Goal: Information Seeking & Learning: Learn about a topic

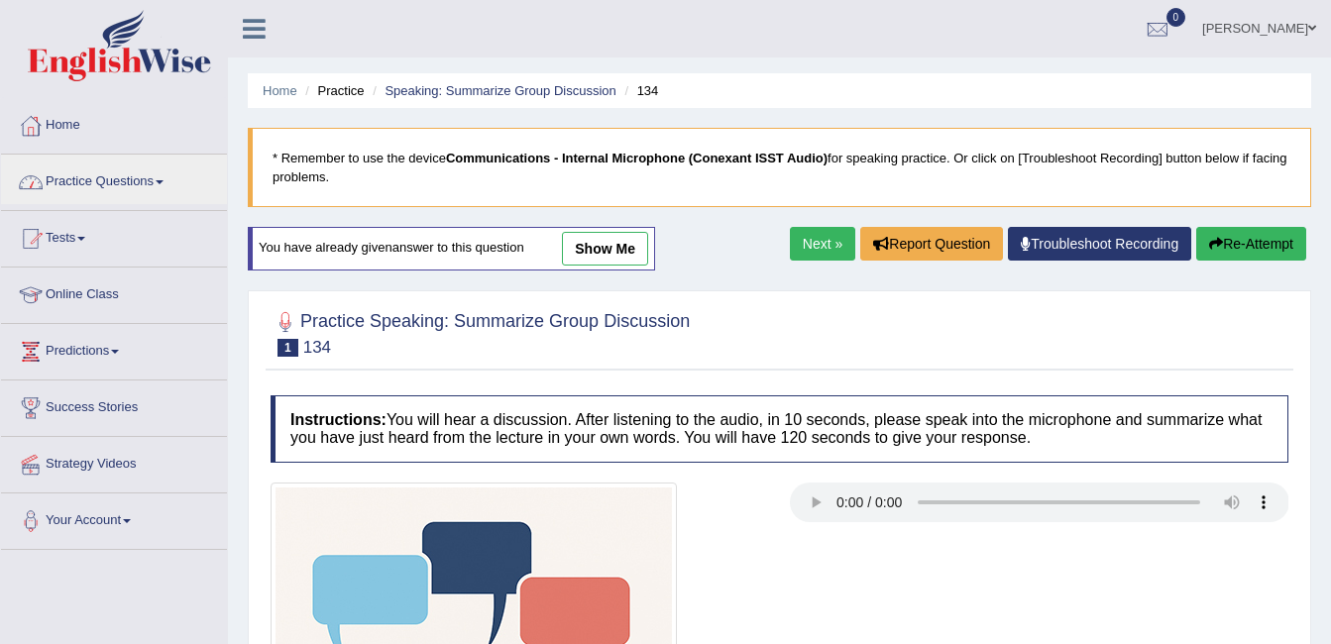
click at [103, 187] on link "Practice Questions" at bounding box center [114, 180] width 226 height 50
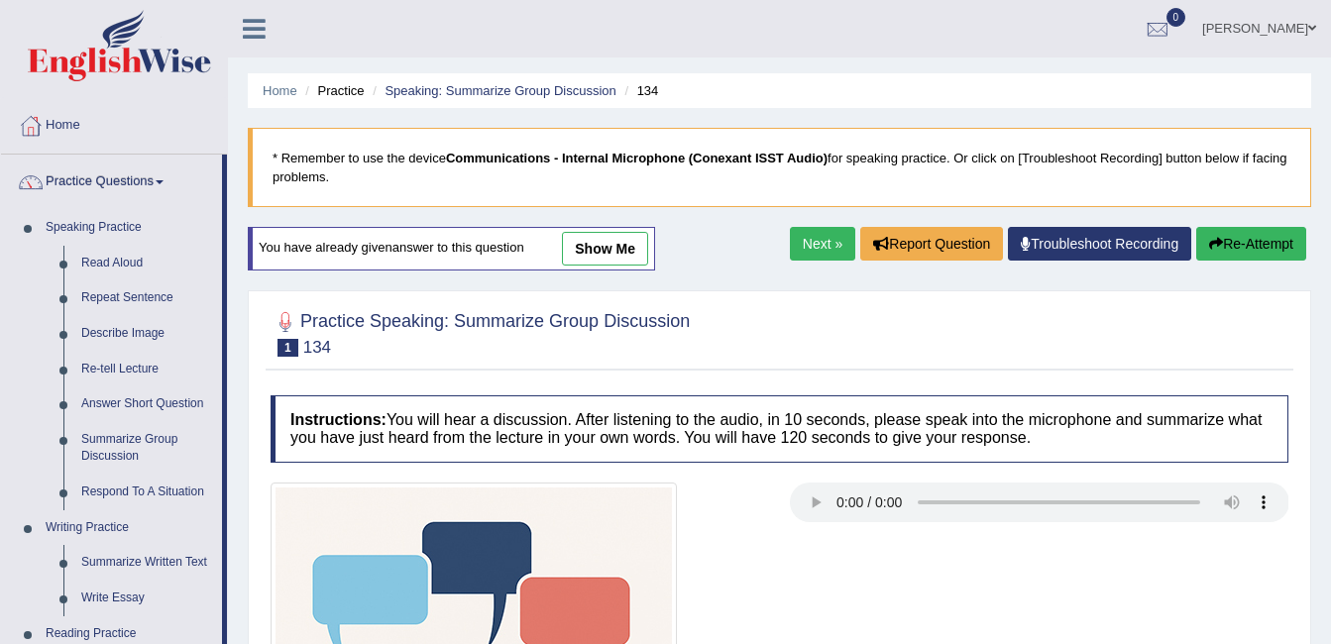
click at [230, 540] on div "Home Practice Speaking: Summarize Group Discussion 134 * Remember to use the de…" at bounding box center [779, 496] width 1103 height 992
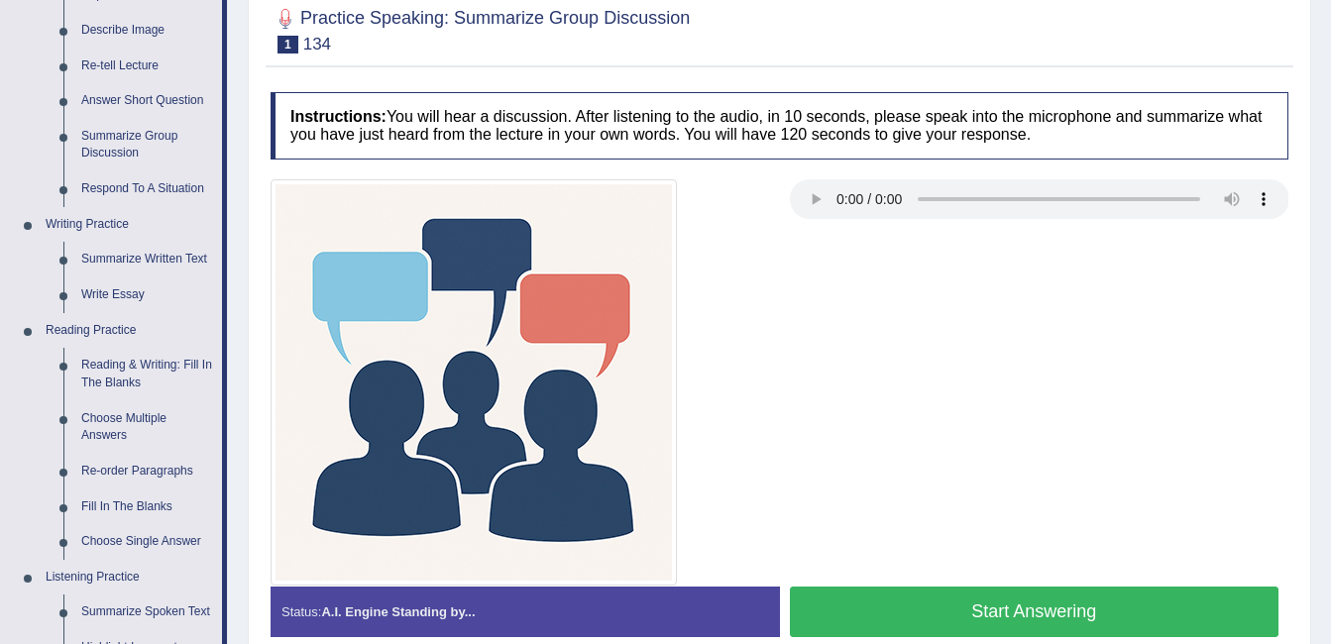
scroll to position [317, 0]
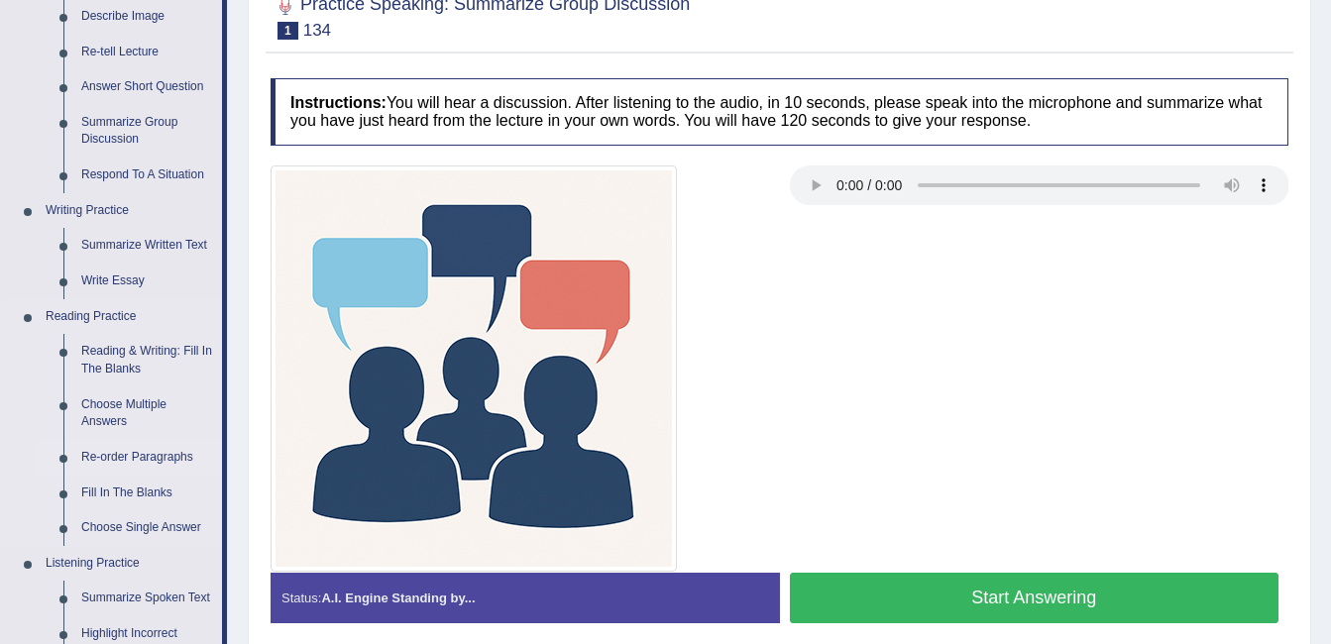
click at [161, 457] on link "Re-order Paragraphs" at bounding box center [147, 458] width 150 height 36
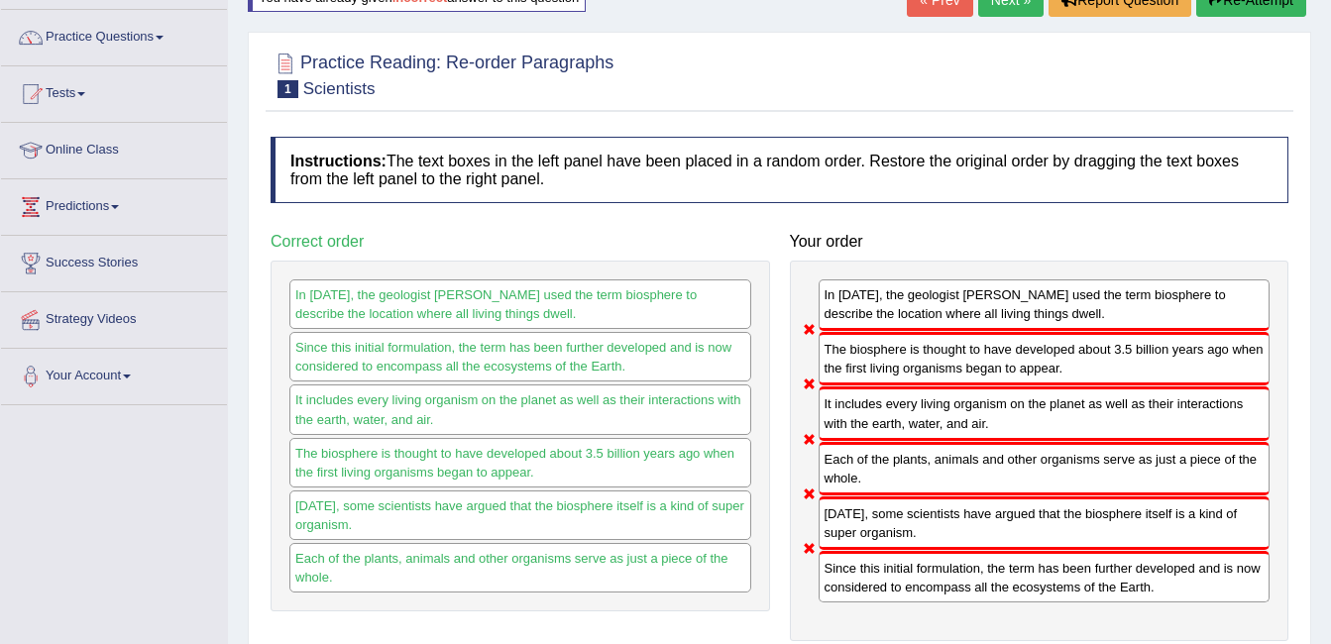
scroll to position [163, 0]
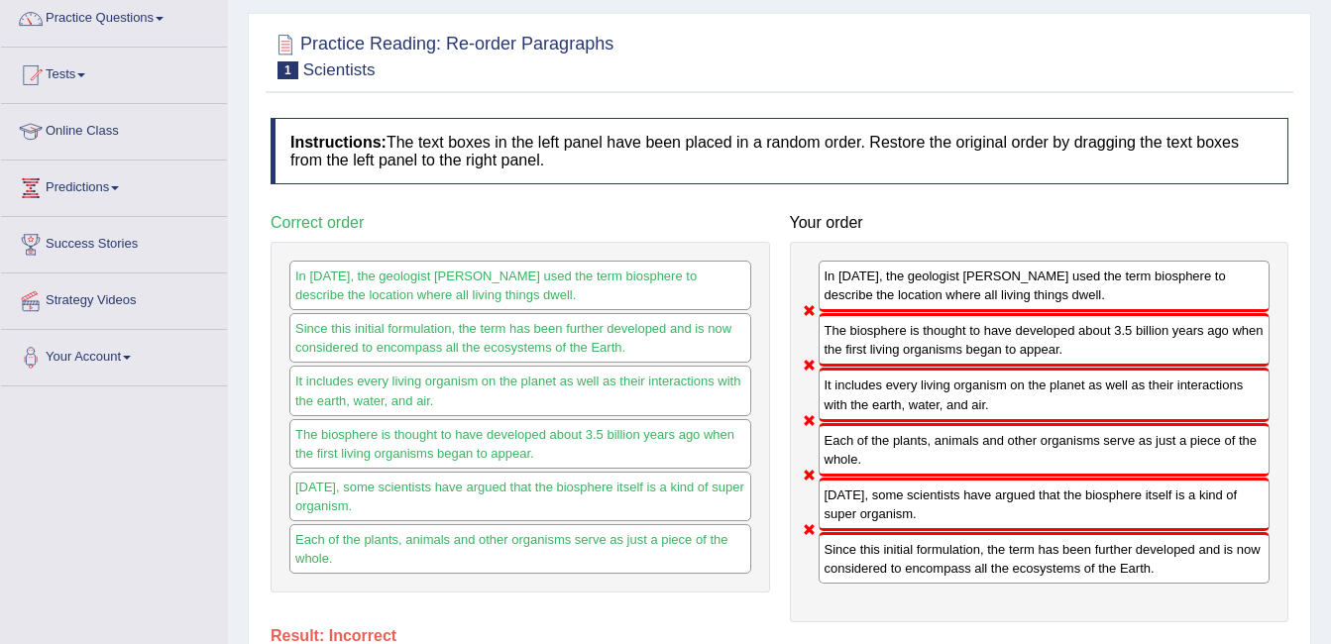
drag, startPoint x: 998, startPoint y: 317, endPoint x: 925, endPoint y: 223, distance: 118.7
click at [934, 213] on div "Your order In 1875, the geologist Eduard Suess used the term biosphere to descr…" at bounding box center [1039, 413] width 519 height 418
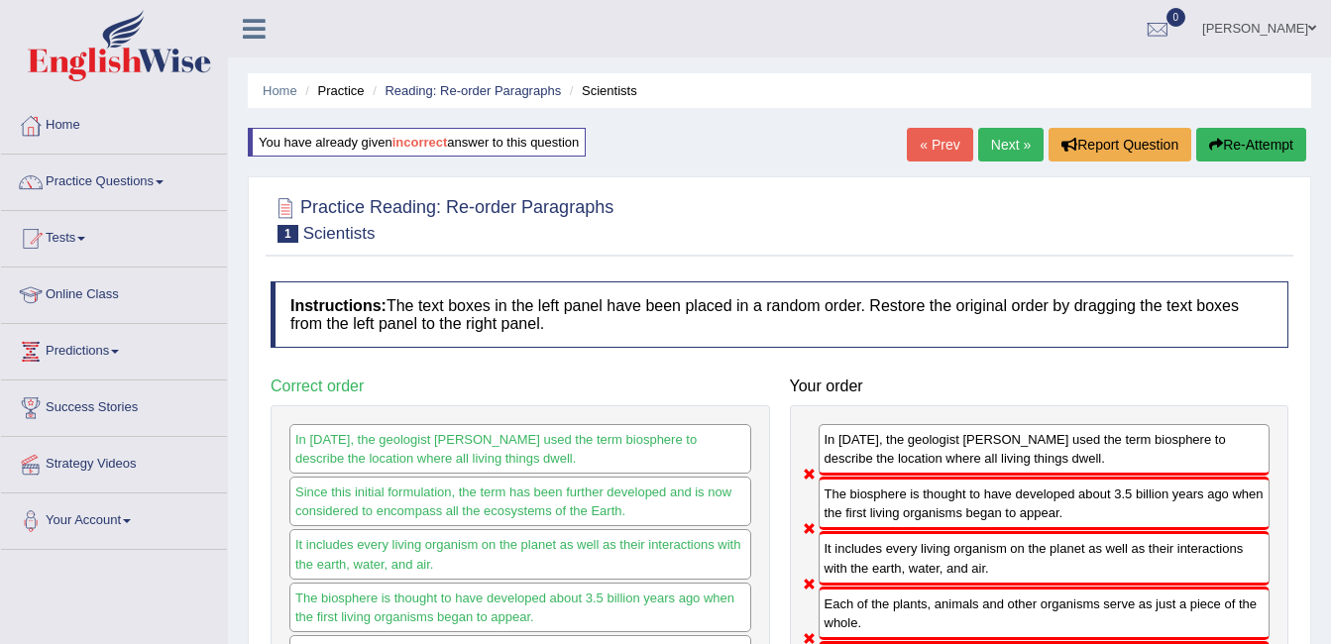
click at [1255, 30] on link "ambika sharma" at bounding box center [1259, 26] width 144 height 52
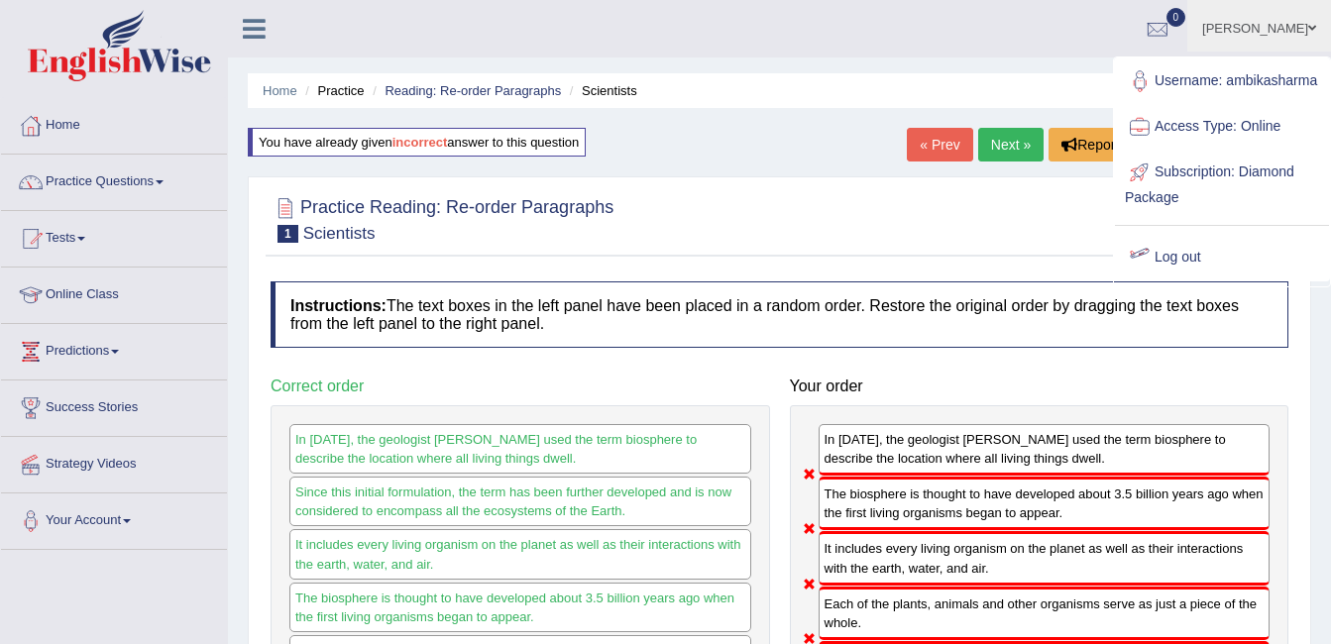
click at [1206, 280] on link "Log out" at bounding box center [1222, 258] width 214 height 46
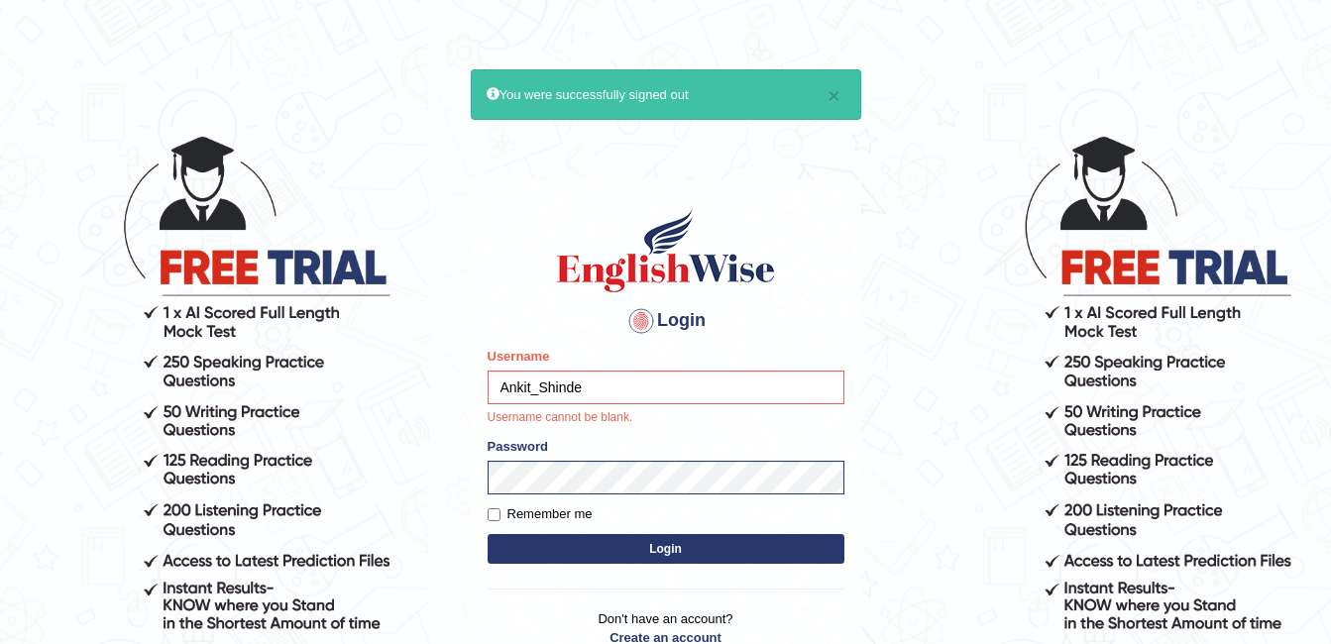
type input "Ankit_Shinde"
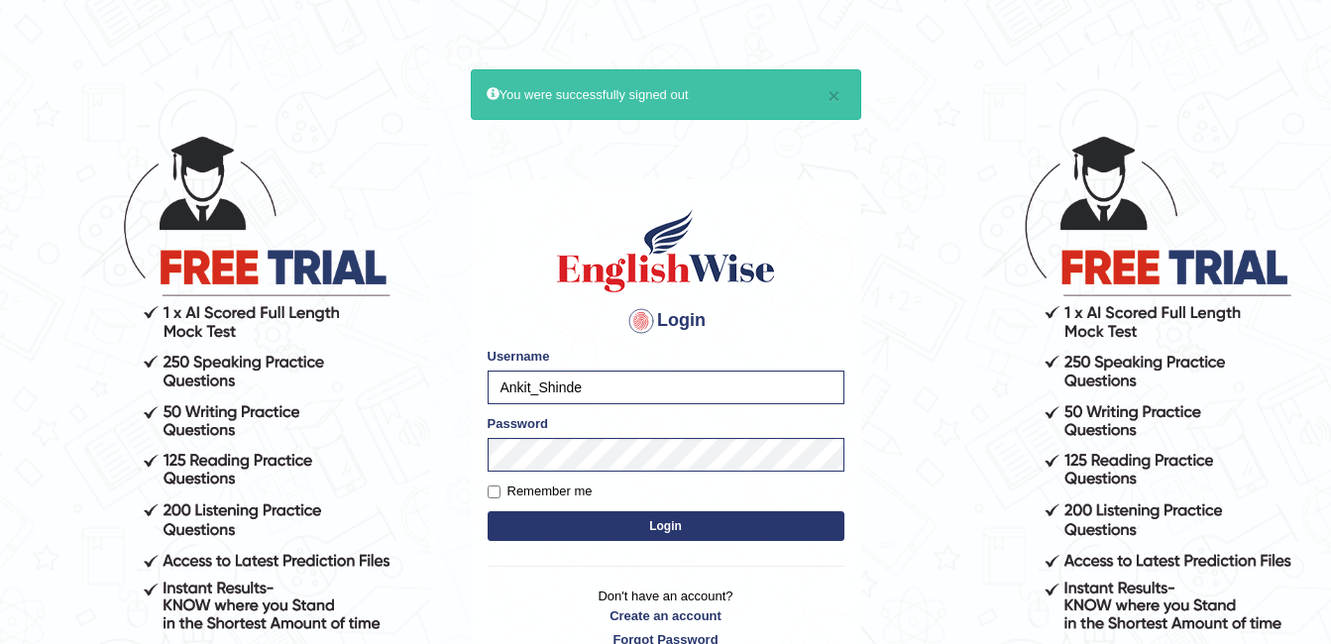
click at [661, 528] on button "Login" at bounding box center [665, 526] width 357 height 30
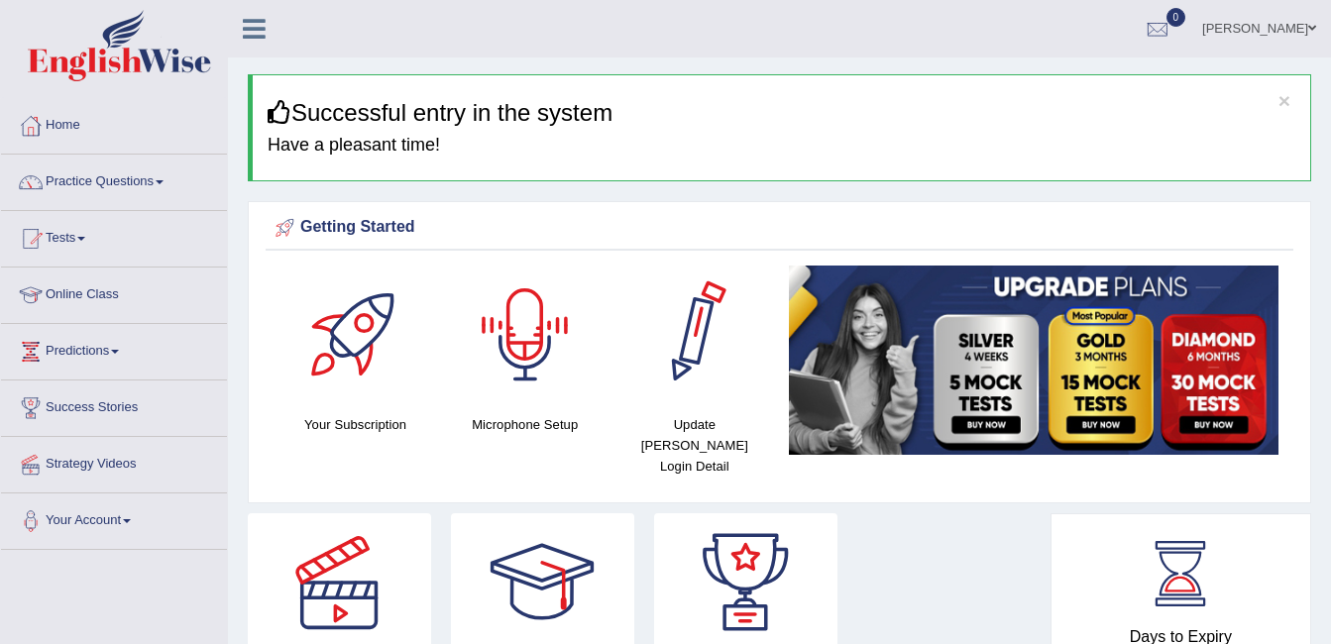
click at [526, 331] on div at bounding box center [525, 335] width 139 height 139
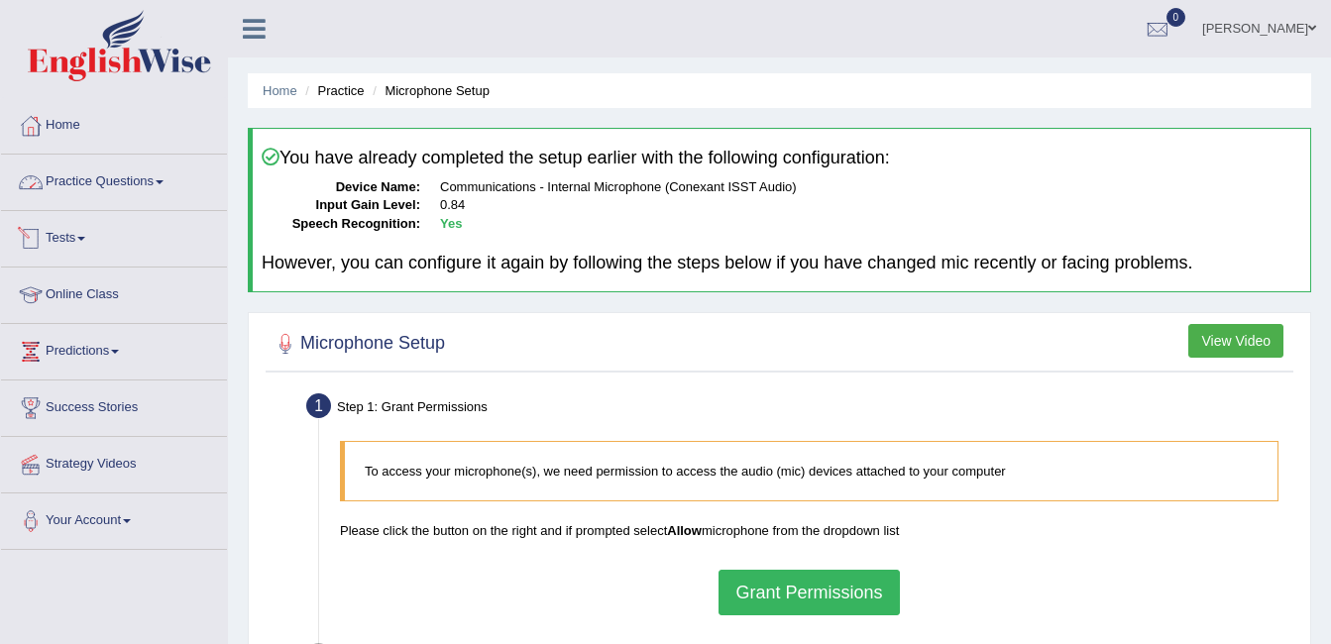
click at [140, 182] on link "Practice Questions" at bounding box center [114, 180] width 226 height 50
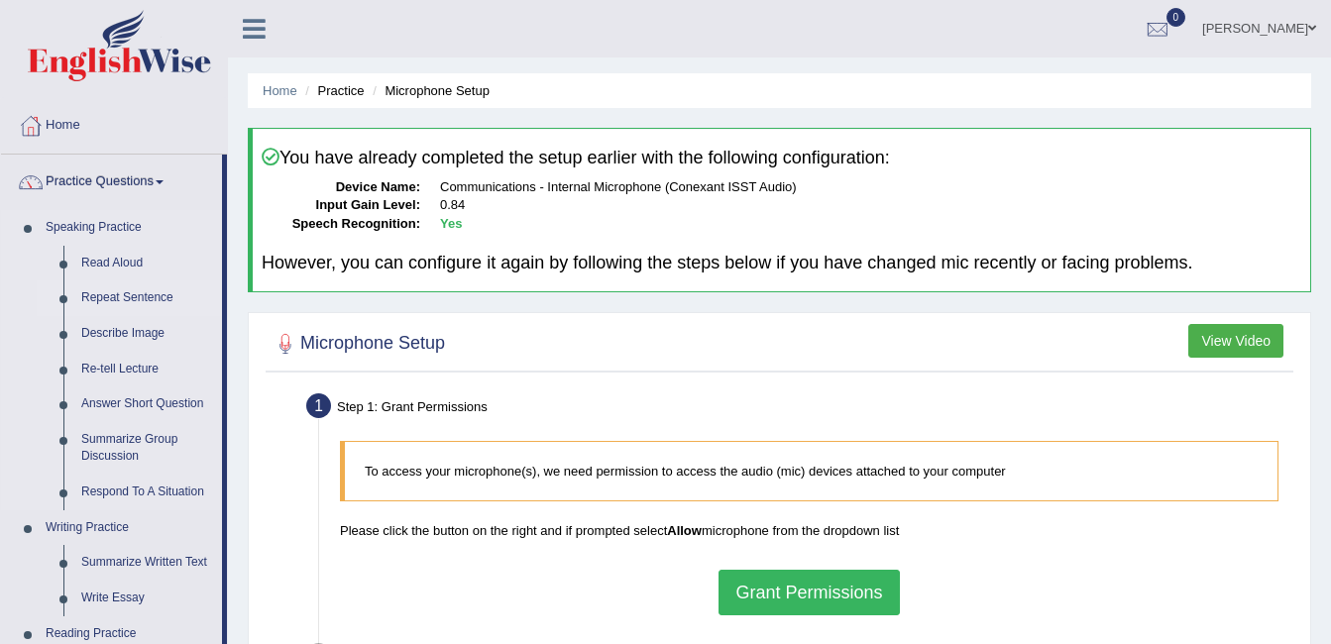
click at [118, 281] on link "Repeat Sentence" at bounding box center [147, 298] width 150 height 36
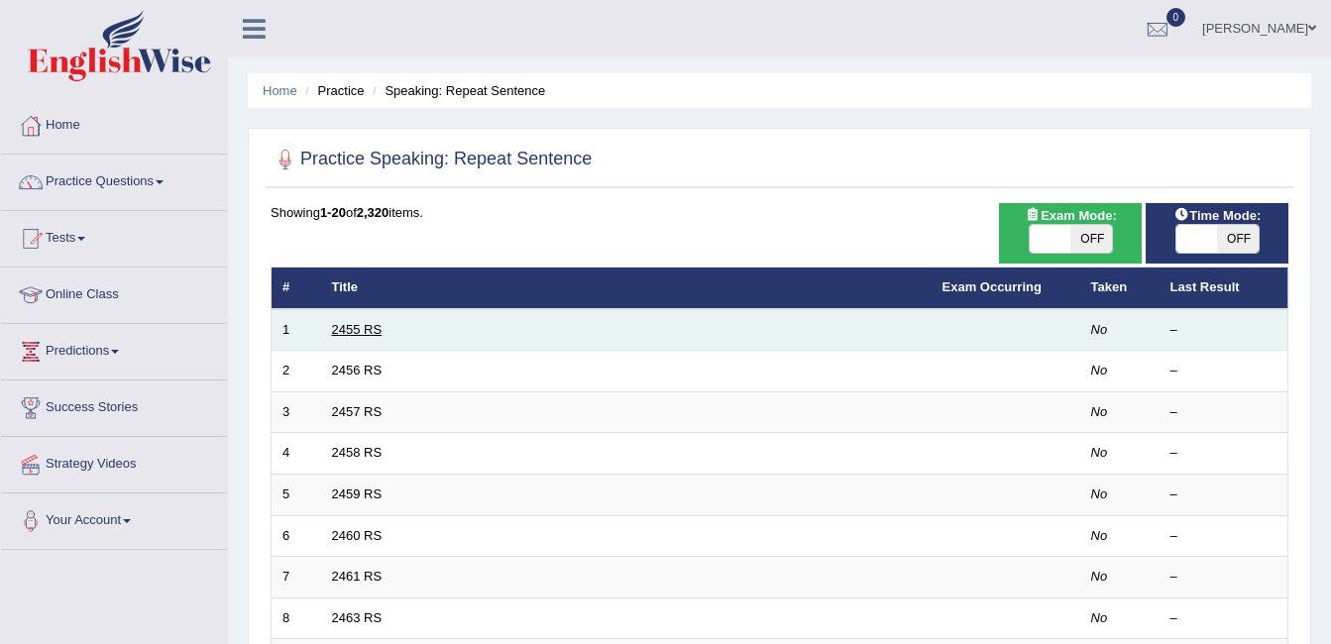
click at [349, 328] on link "2455 RS" at bounding box center [357, 329] width 51 height 15
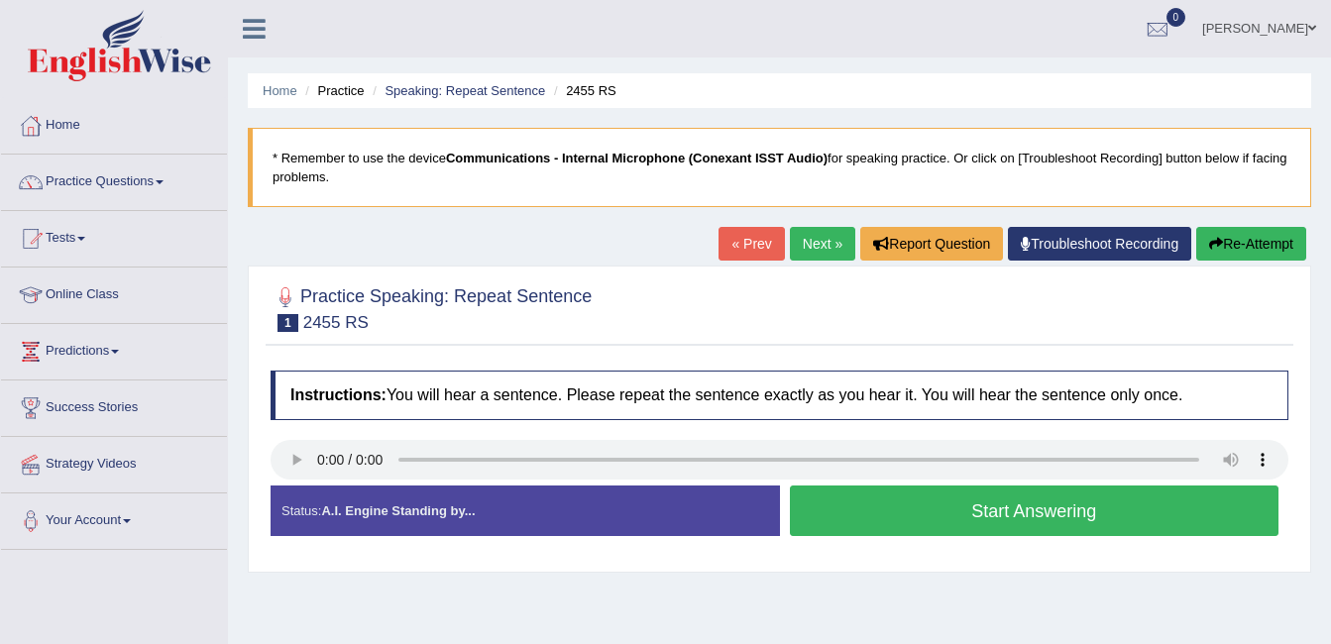
click at [902, 501] on button "Start Answering" at bounding box center [1034, 510] width 489 height 51
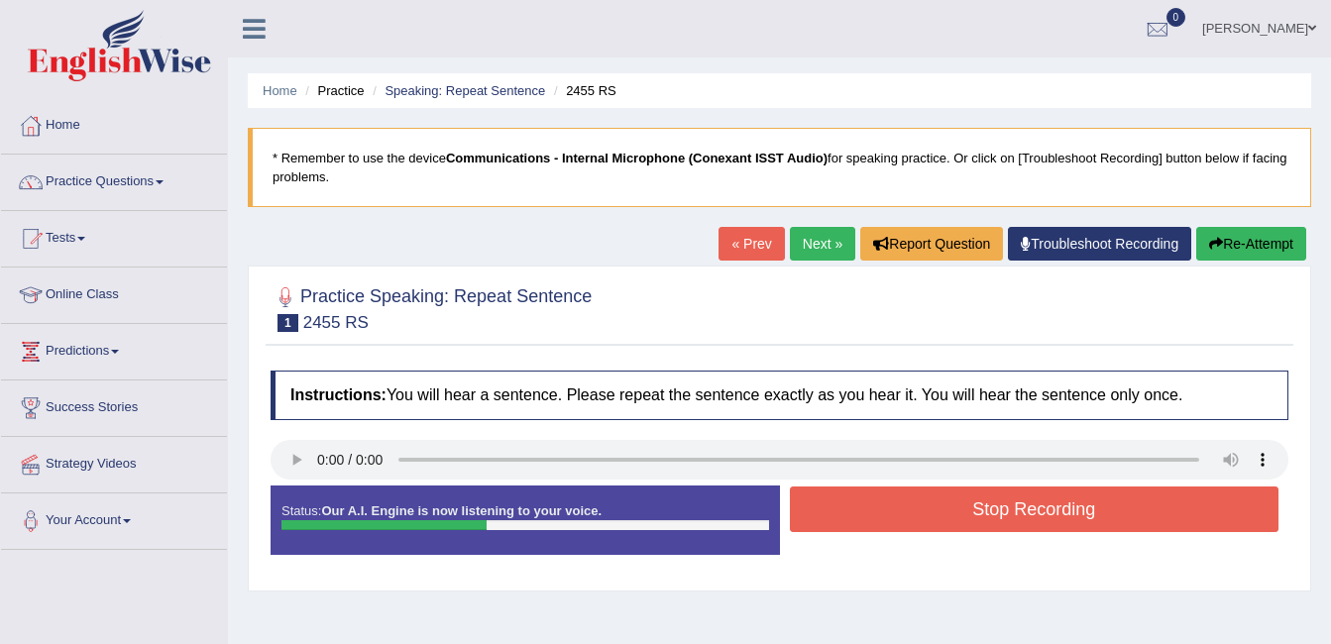
click at [902, 501] on button "Stop Recording" at bounding box center [1034, 509] width 489 height 46
